Goal: Task Accomplishment & Management: Manage account settings

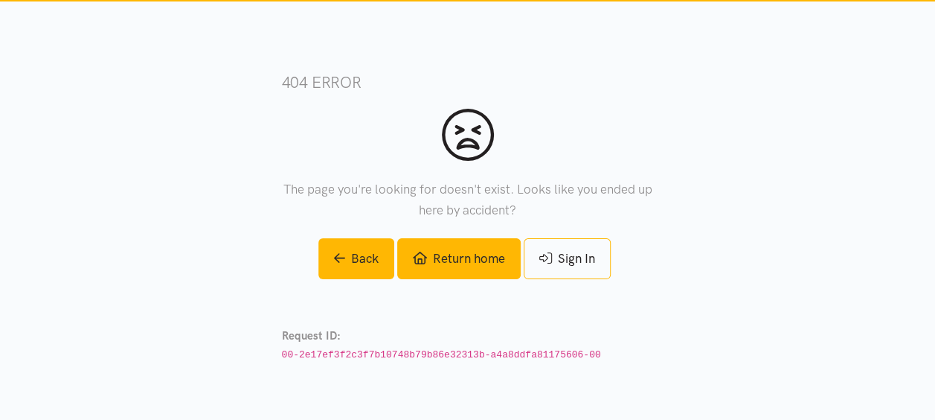
click at [468, 257] on link "Return home" at bounding box center [459, 258] width 124 height 41
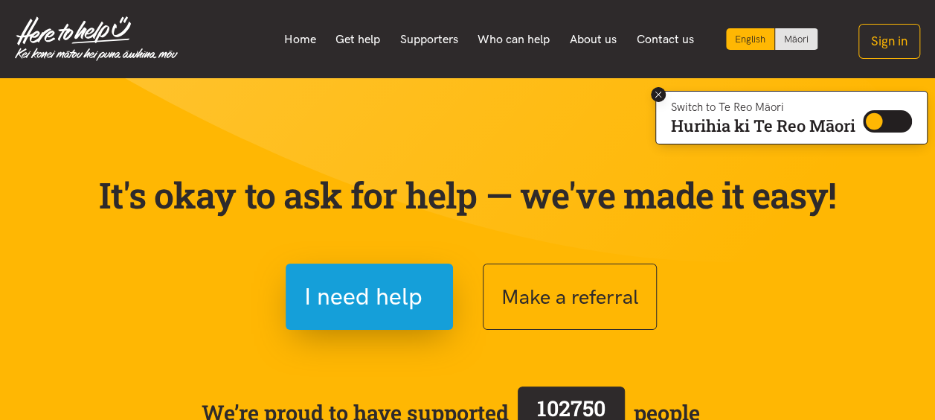
click at [653, 98] on icon at bounding box center [658, 94] width 11 height 11
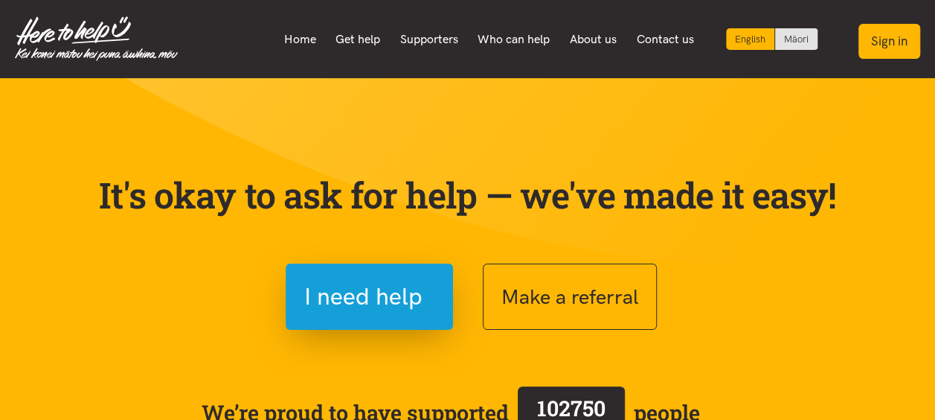
click at [900, 35] on button "Sign in" at bounding box center [890, 41] width 62 height 35
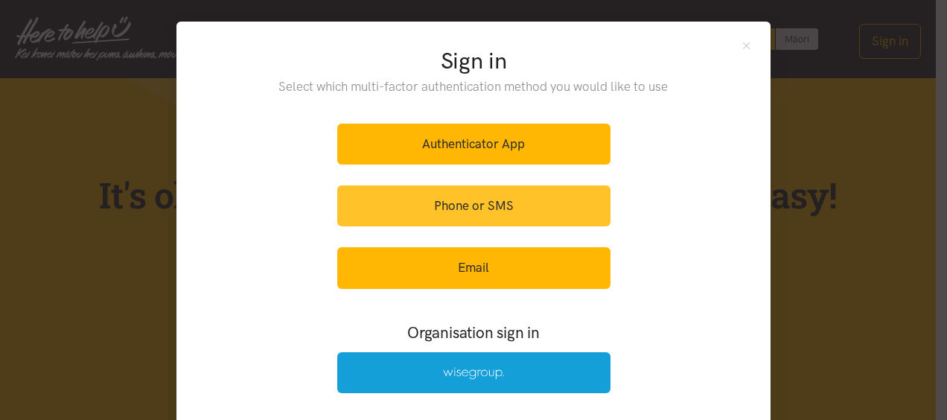
click at [505, 193] on link "Phone or SMS" at bounding box center [473, 205] width 273 height 41
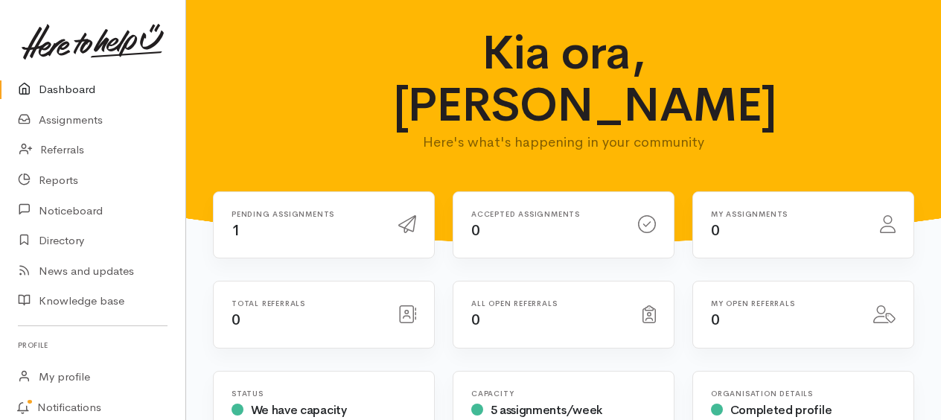
click at [316, 210] on div "Pending assignments 1" at bounding box center [305, 225] width 167 height 31
click at [409, 215] on icon at bounding box center [407, 224] width 18 height 18
click at [80, 122] on link "Assignments" at bounding box center [92, 120] width 185 height 31
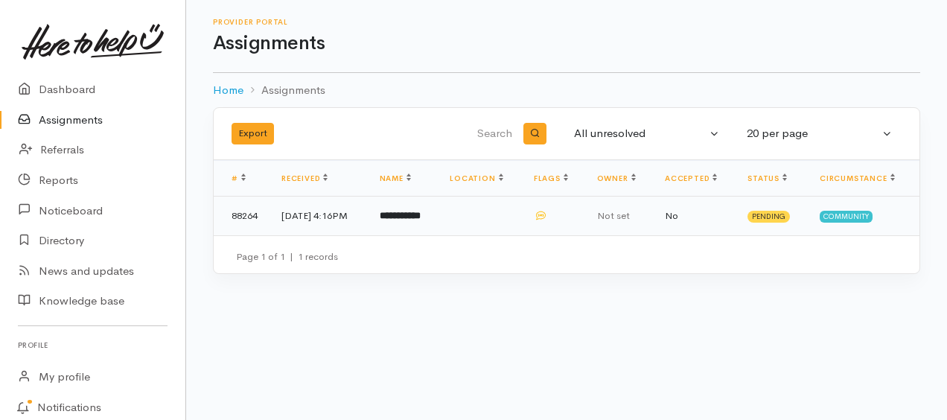
click at [314, 226] on td "[DATE] 4:16PM" at bounding box center [318, 215] width 98 height 39
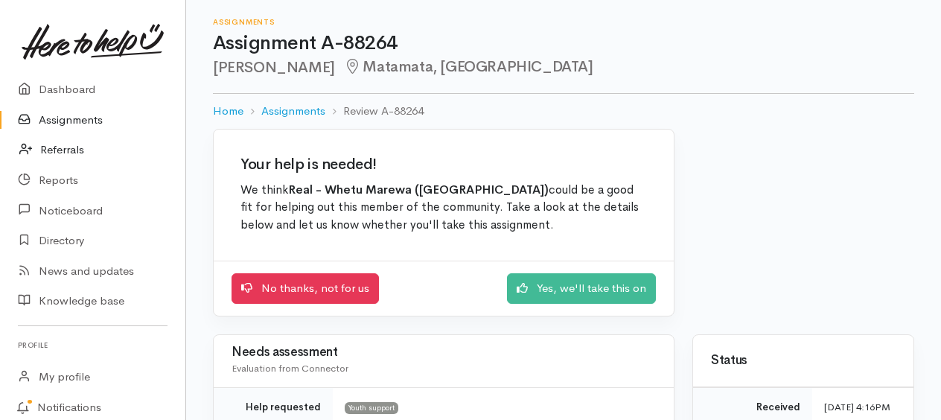
click at [57, 141] on link "Referrals" at bounding box center [92, 150] width 185 height 31
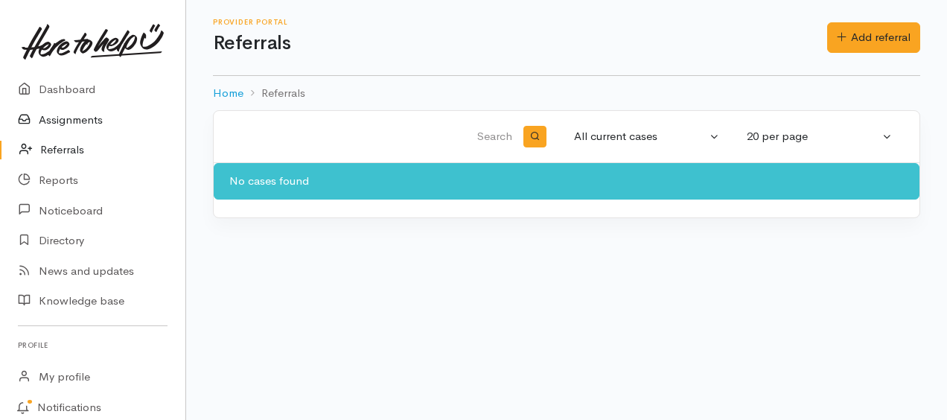
click at [60, 109] on link "Assignments" at bounding box center [92, 120] width 185 height 31
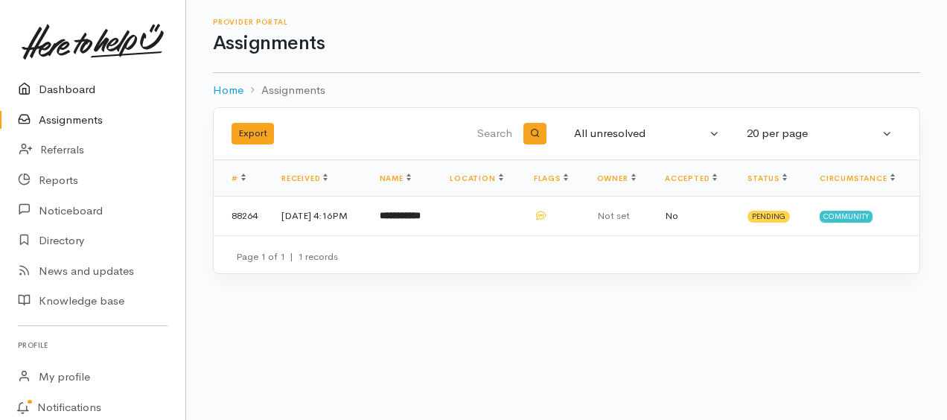
click at [31, 86] on icon at bounding box center [28, 89] width 21 height 19
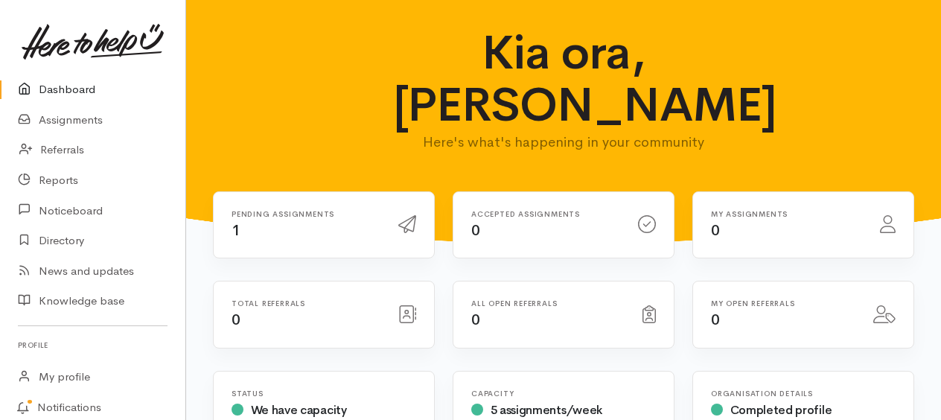
click at [446, 191] on div "Accepted assignments 0" at bounding box center [564, 234] width 240 height 86
click at [89, 122] on link "Assignments" at bounding box center [92, 120] width 185 height 31
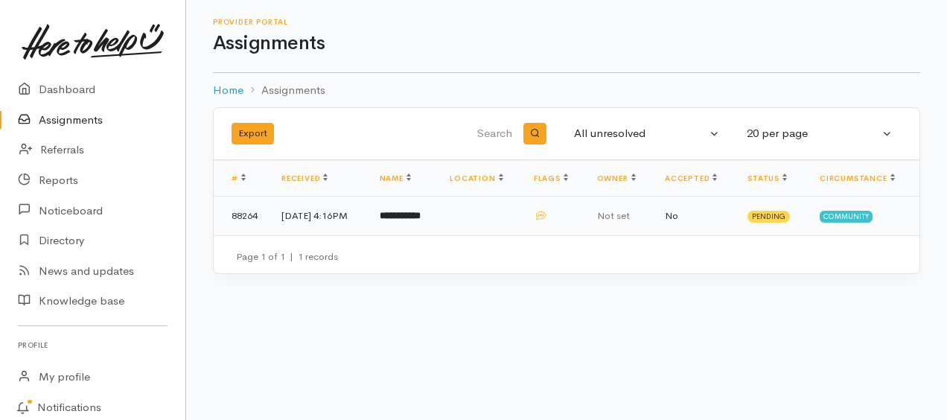
click at [316, 215] on td "1 Sep 2025, 4:16PM" at bounding box center [318, 215] width 98 height 39
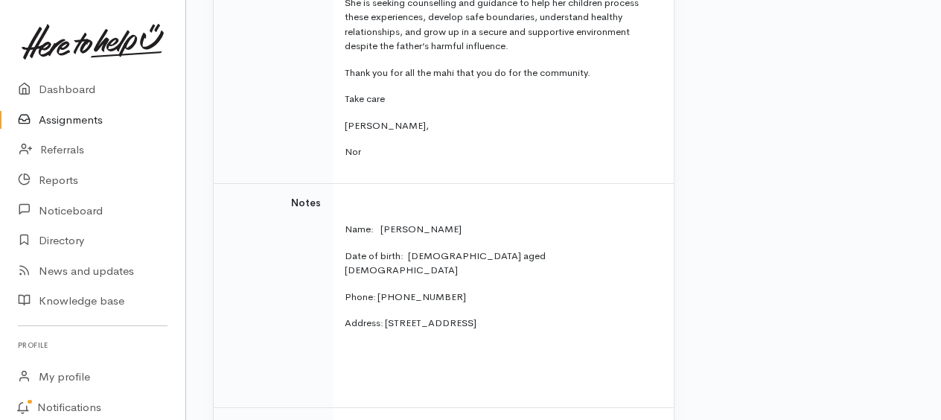
scroll to position [716, 0]
